Goal: Browse casually

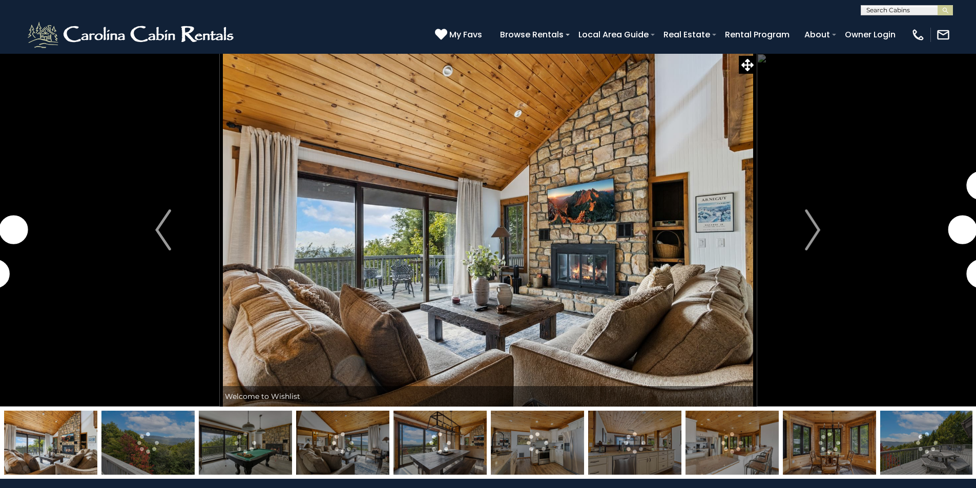
click at [811, 235] on img "Next" at bounding box center [812, 230] width 15 height 41
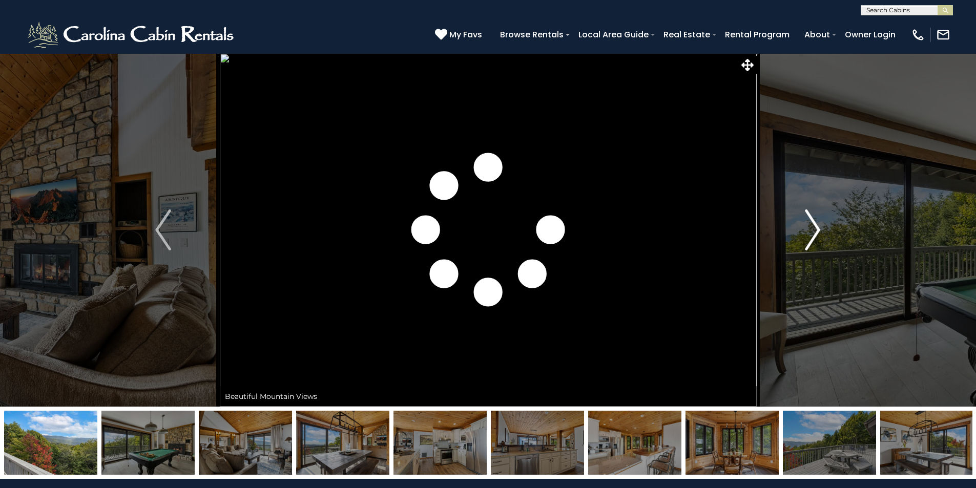
click at [811, 234] on img "Next" at bounding box center [812, 230] width 15 height 41
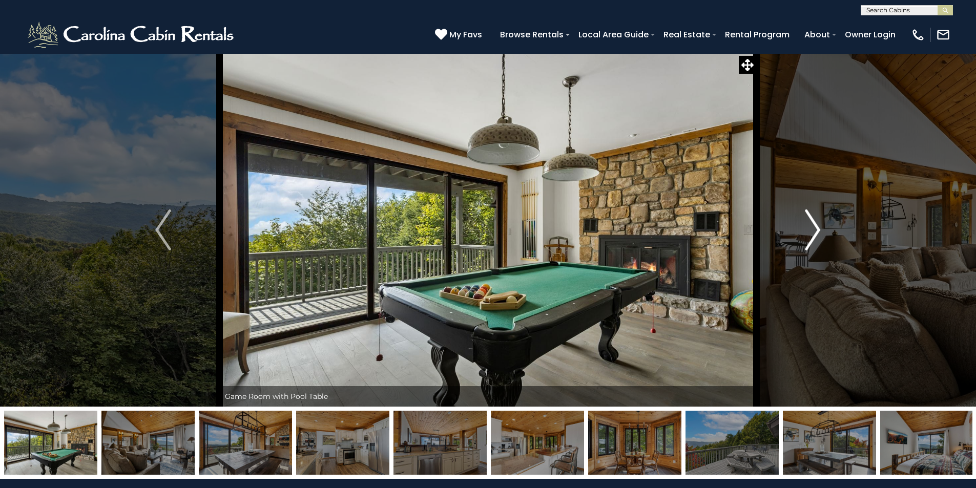
click at [811, 234] on img "Next" at bounding box center [812, 230] width 15 height 41
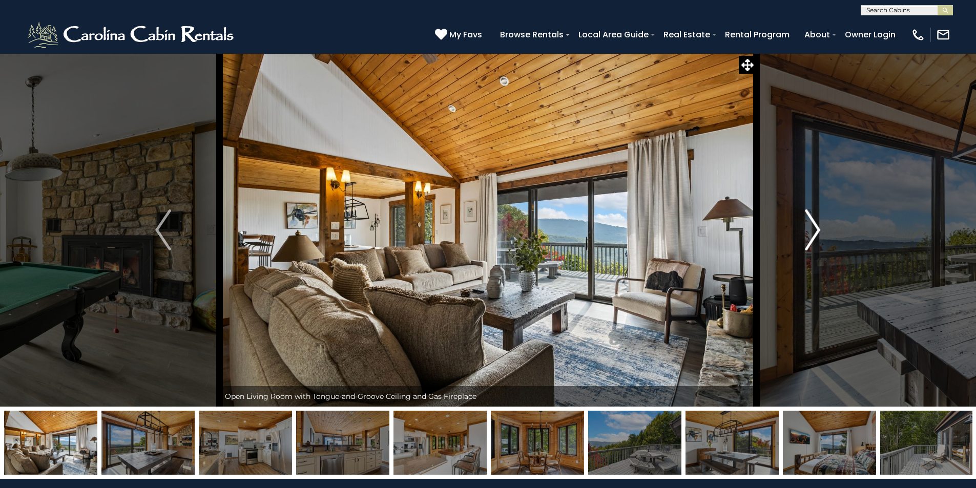
click at [811, 234] on img "Next" at bounding box center [812, 230] width 15 height 41
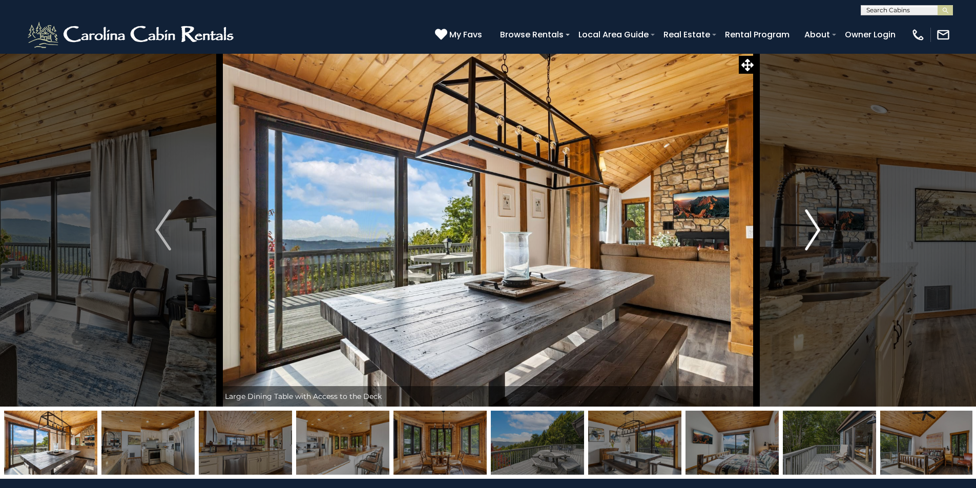
click at [811, 234] on img "Next" at bounding box center [812, 230] width 15 height 41
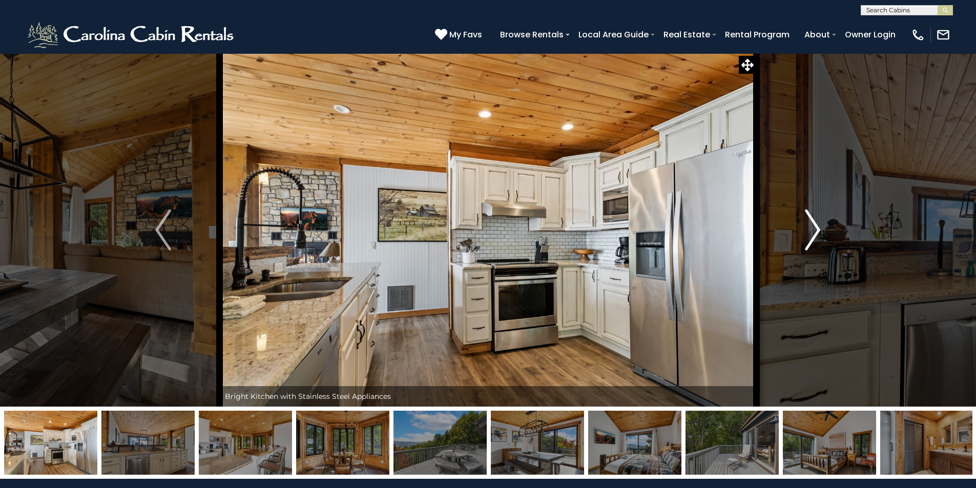
click at [811, 234] on img "Next" at bounding box center [812, 230] width 15 height 41
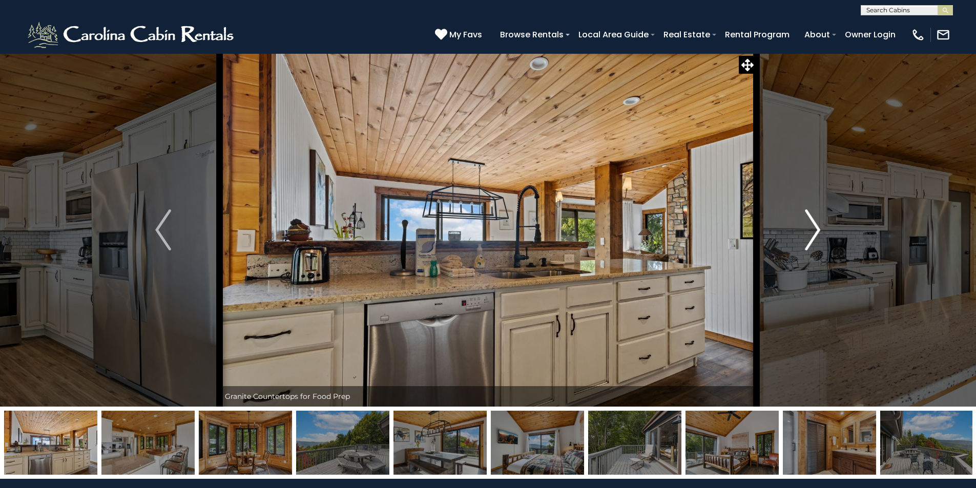
click at [811, 234] on img "Next" at bounding box center [812, 230] width 15 height 41
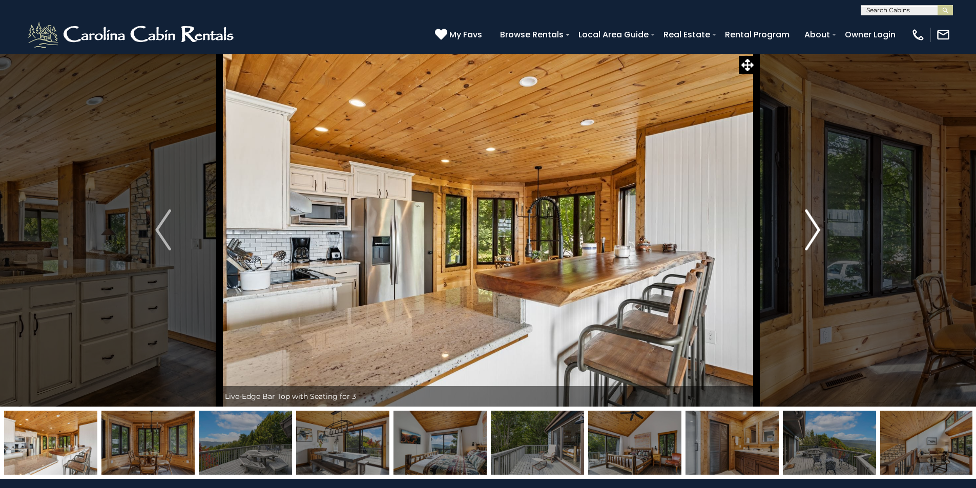
click at [811, 234] on img "Next" at bounding box center [812, 230] width 15 height 41
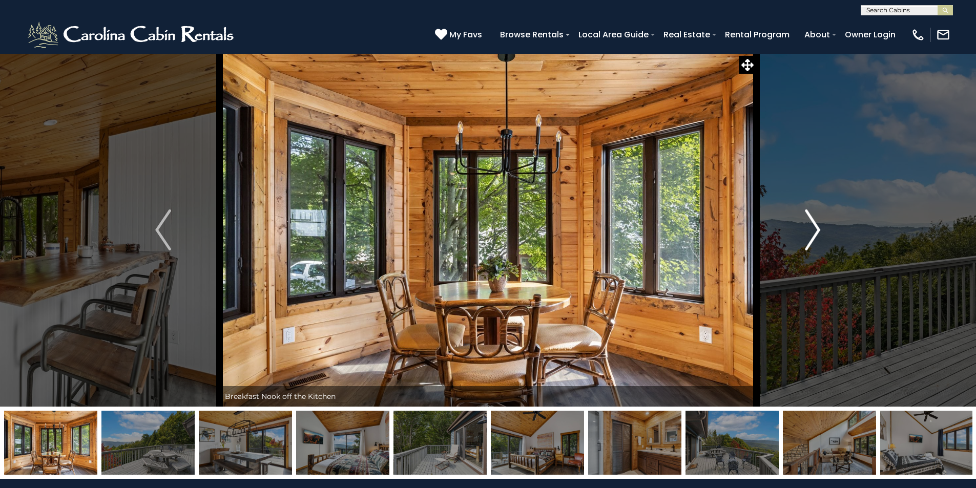
click at [811, 234] on img "Next" at bounding box center [812, 230] width 15 height 41
